Goal: Check status: Check status

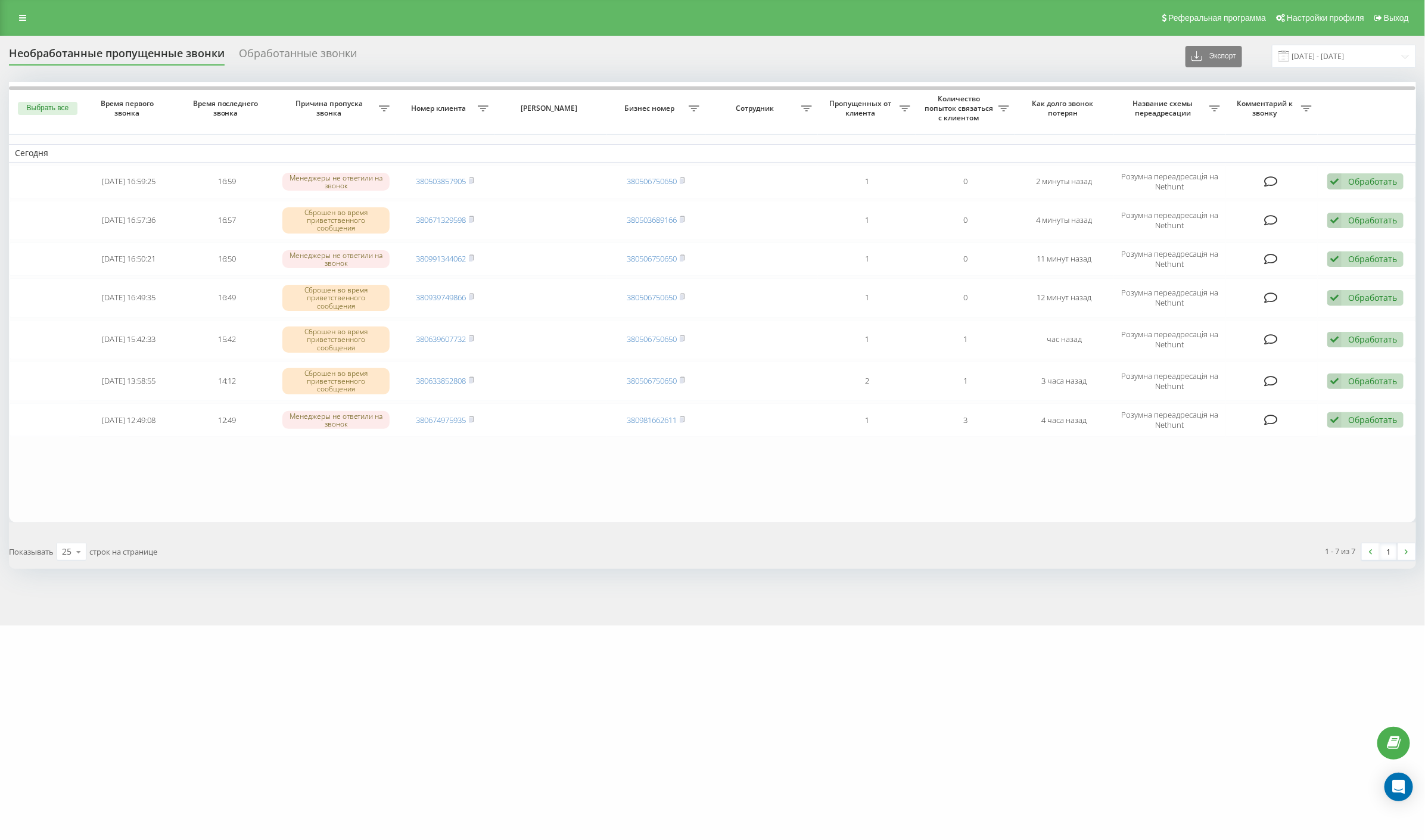
click at [883, 681] on div "motoblok.biz Проекты mebelvdom.ua motoblok.biz Дашборд Центр обращений Журнал з…" at bounding box center [712, 420] width 1425 height 840
